Goal: Information Seeking & Learning: Understand process/instructions

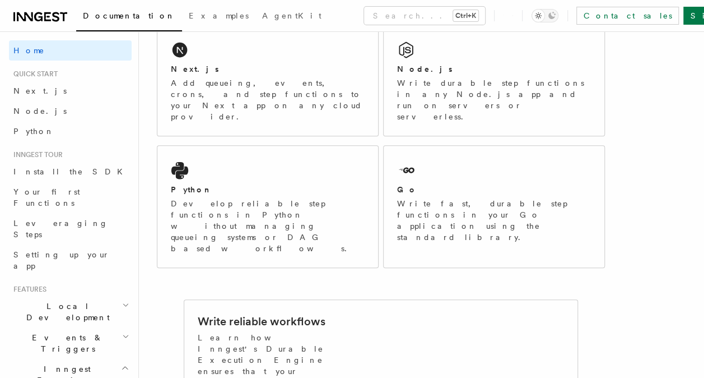
scroll to position [187, 0]
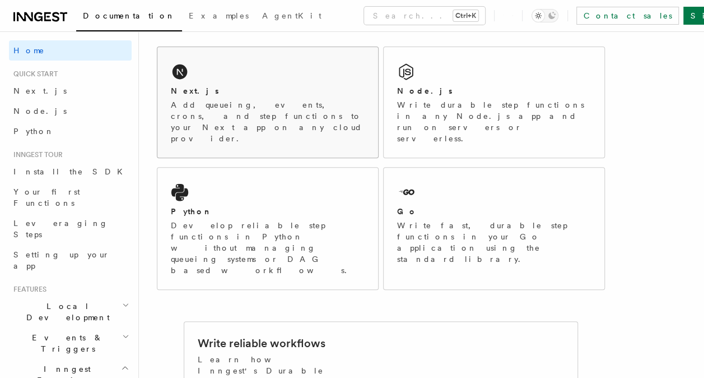
click at [265, 80] on div "Next.js Add queueing, events, crons, and step functions to your Next app on any…" at bounding box center [267, 102] width 221 height 110
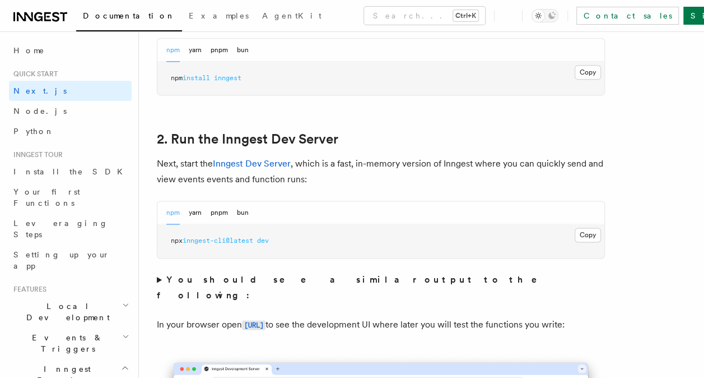
scroll to position [709, 0]
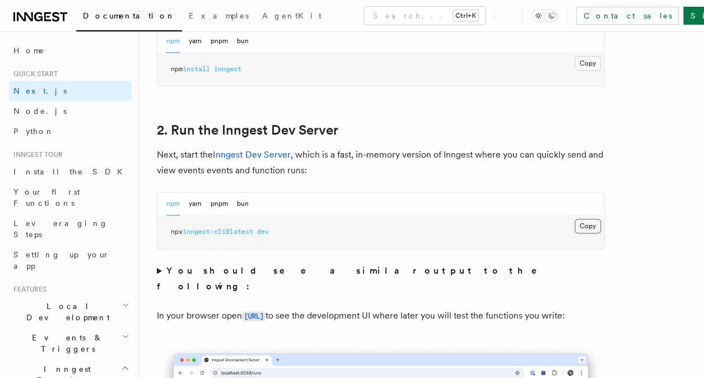
click at [583, 226] on button "Copy Copied" at bounding box center [588, 225] width 26 height 15
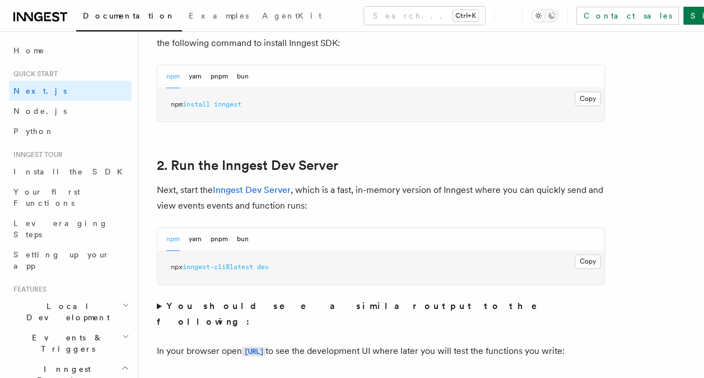
scroll to position [560, 0]
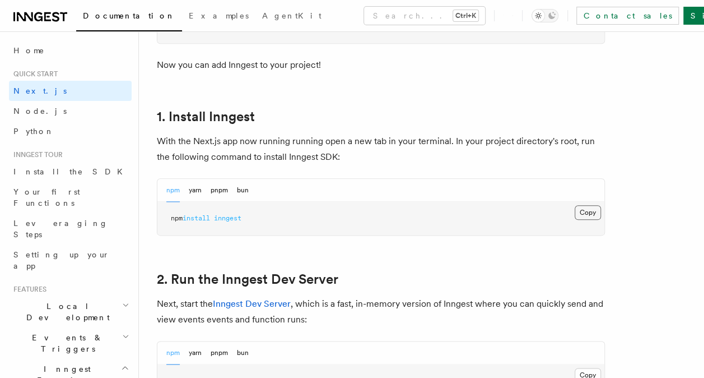
click at [589, 207] on button "Copy Copied" at bounding box center [588, 212] width 26 height 15
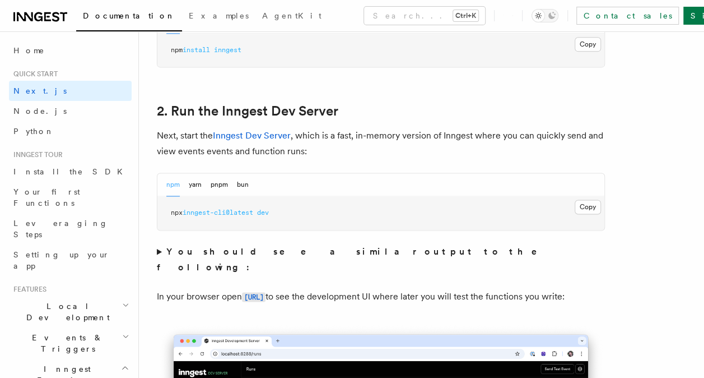
scroll to position [784, 0]
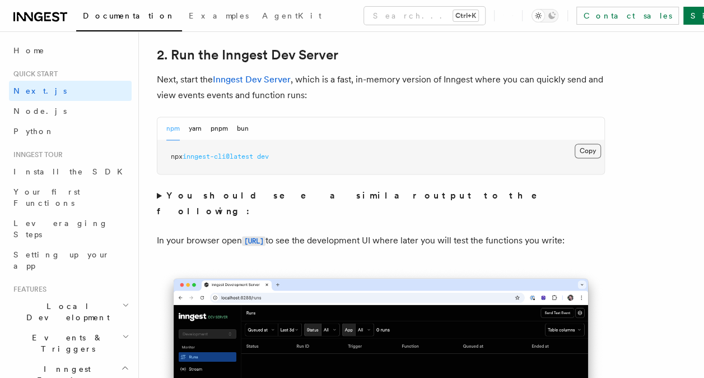
click at [585, 145] on button "Copy Copied" at bounding box center [588, 150] width 26 height 15
click at [583, 150] on button "Copy Copied" at bounding box center [588, 150] width 26 height 15
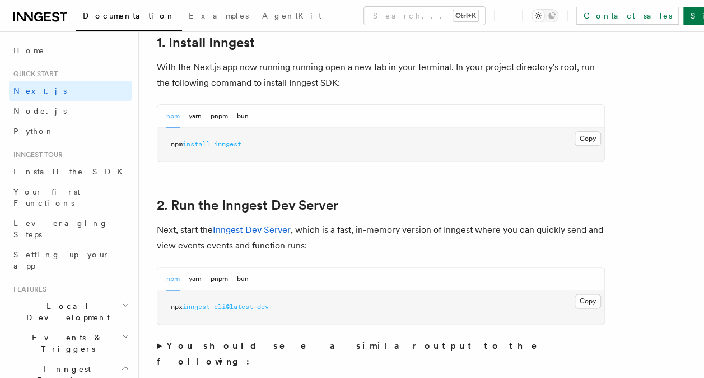
scroll to position [635, 0]
drag, startPoint x: 683, startPoint y: 207, endPoint x: 669, endPoint y: 212, distance: 15.4
